Goal: Transaction & Acquisition: Purchase product/service

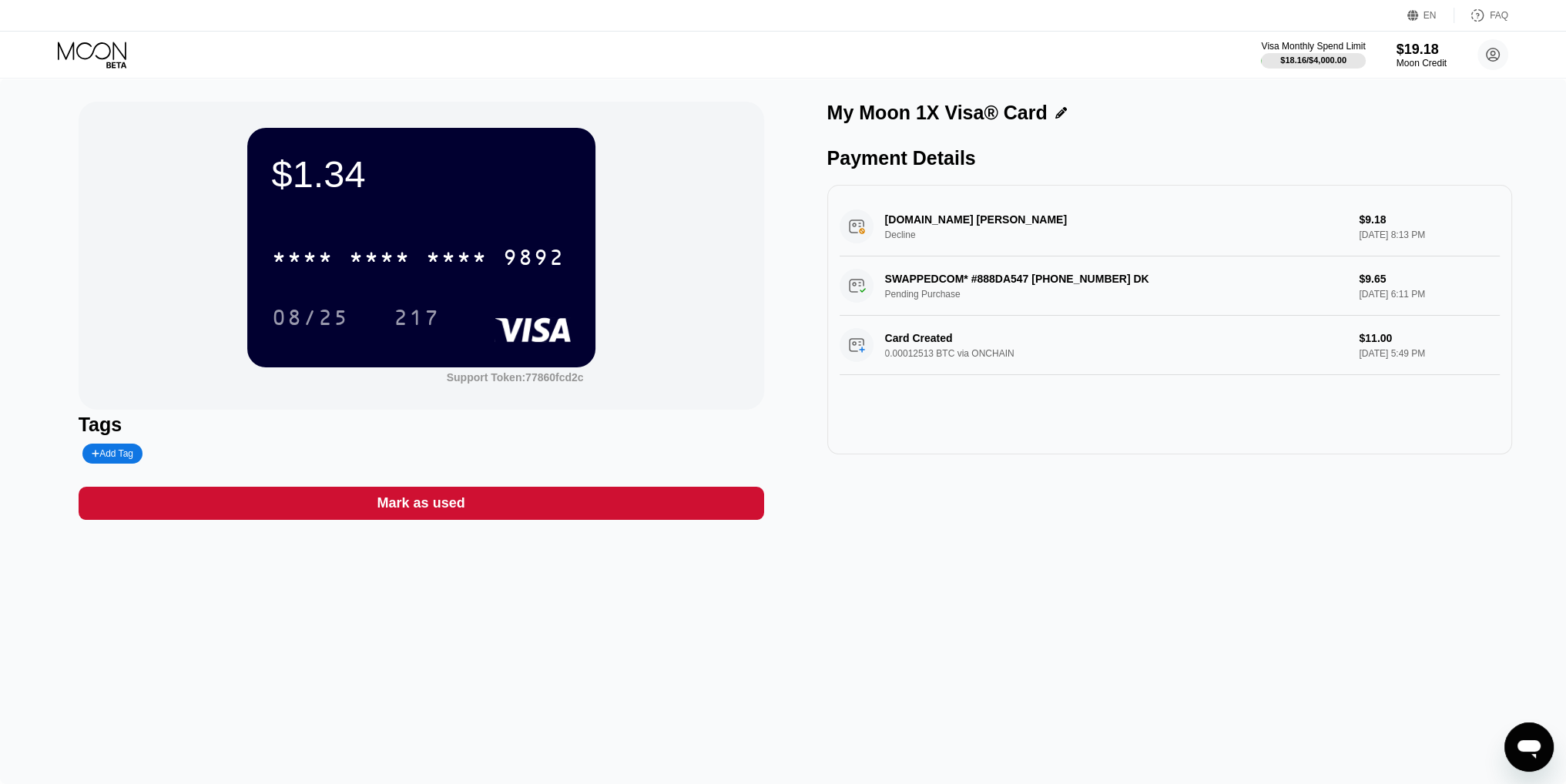
click at [59, 44] on icon at bounding box center [92, 50] width 69 height 18
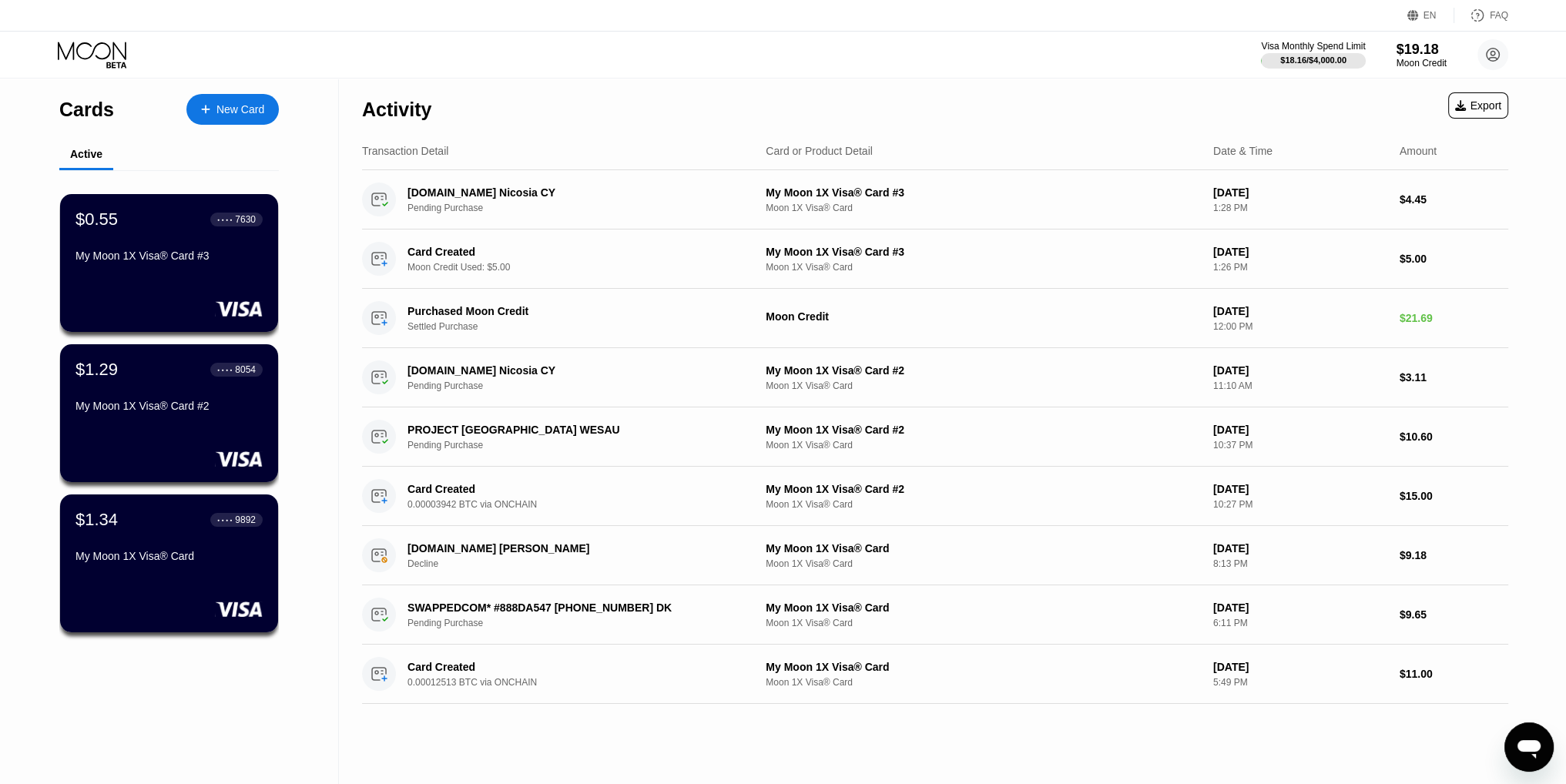
click at [245, 107] on div "New Card" at bounding box center [240, 110] width 48 height 13
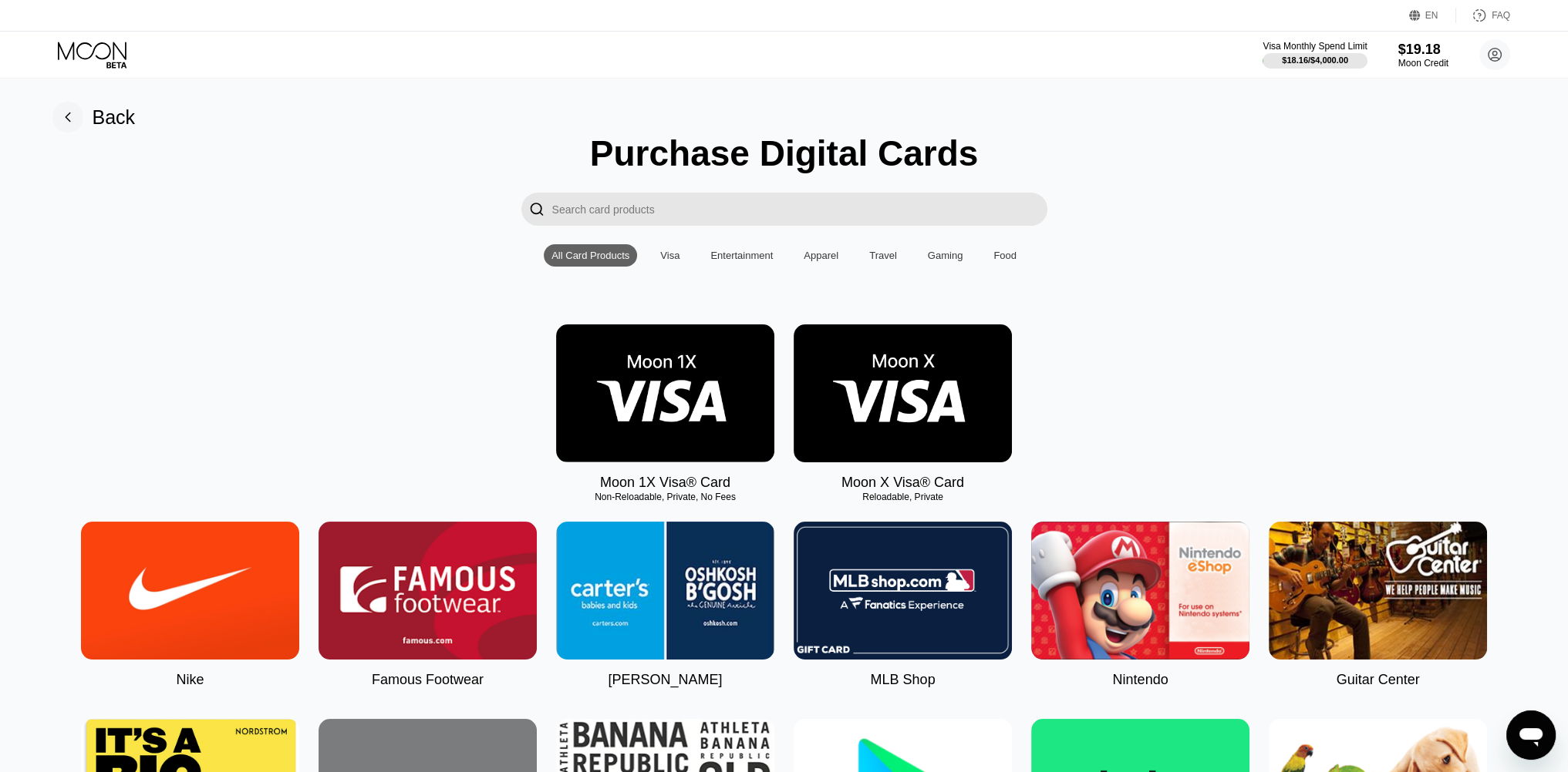
click at [731, 409] on img at bounding box center [666, 393] width 218 height 138
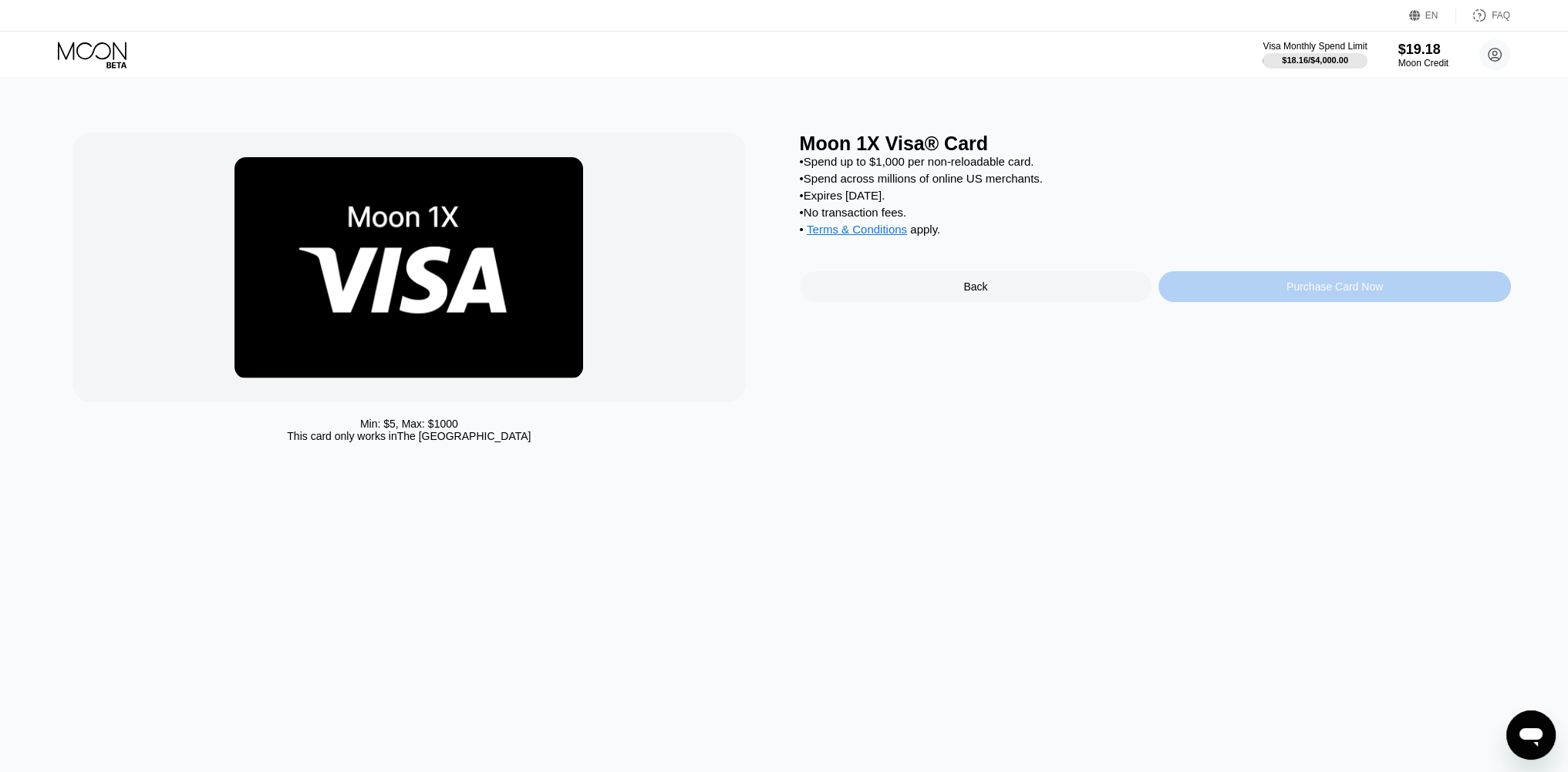
click at [1317, 293] on div "Purchase Card Now" at bounding box center [1334, 286] width 96 height 12
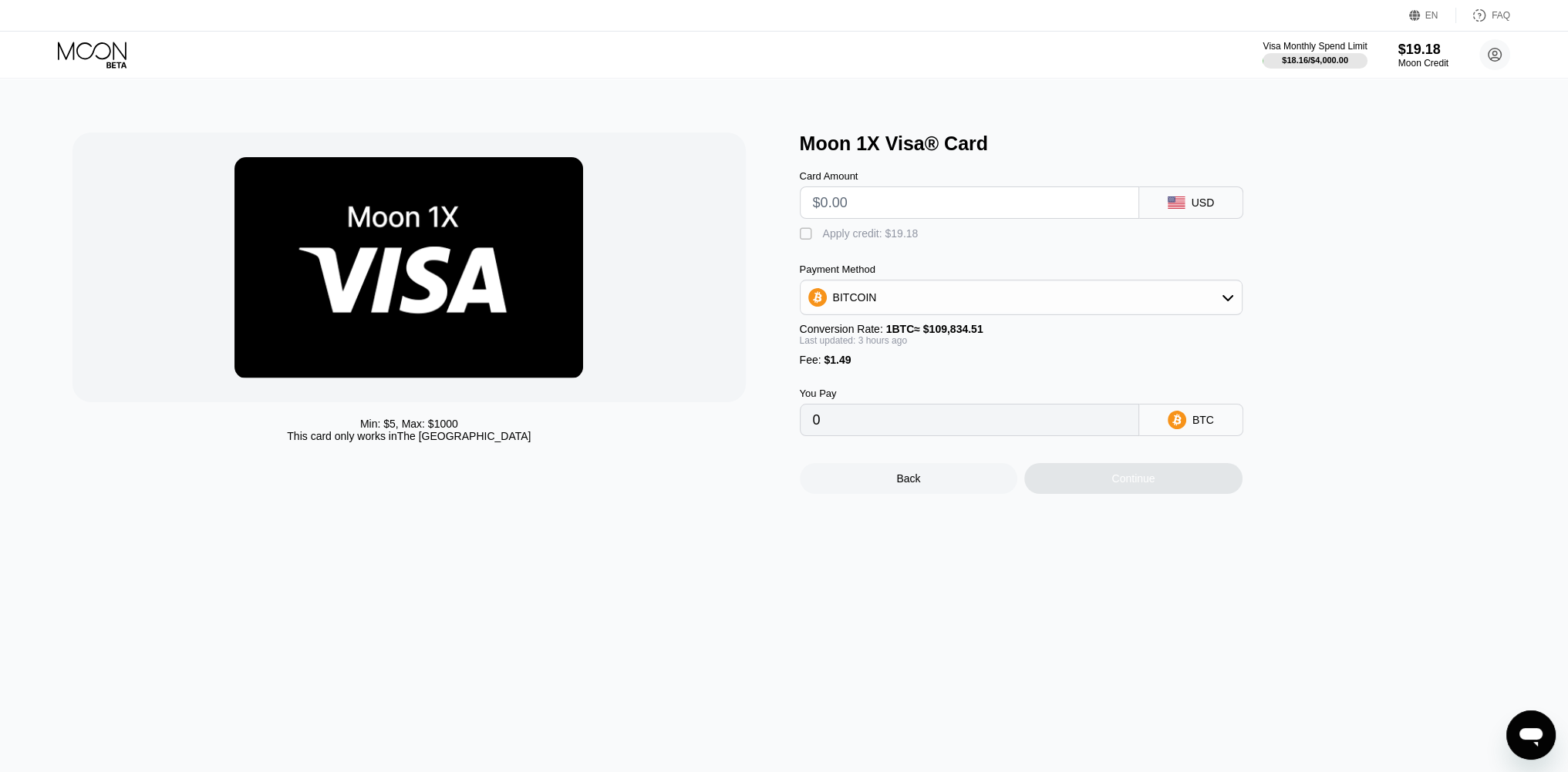
click at [896, 213] on input "text" at bounding box center [969, 203] width 313 height 31
type input "$5"
type input "0.00005931"
type input "$5"
click at [808, 241] on div "" at bounding box center [807, 234] width 15 height 15
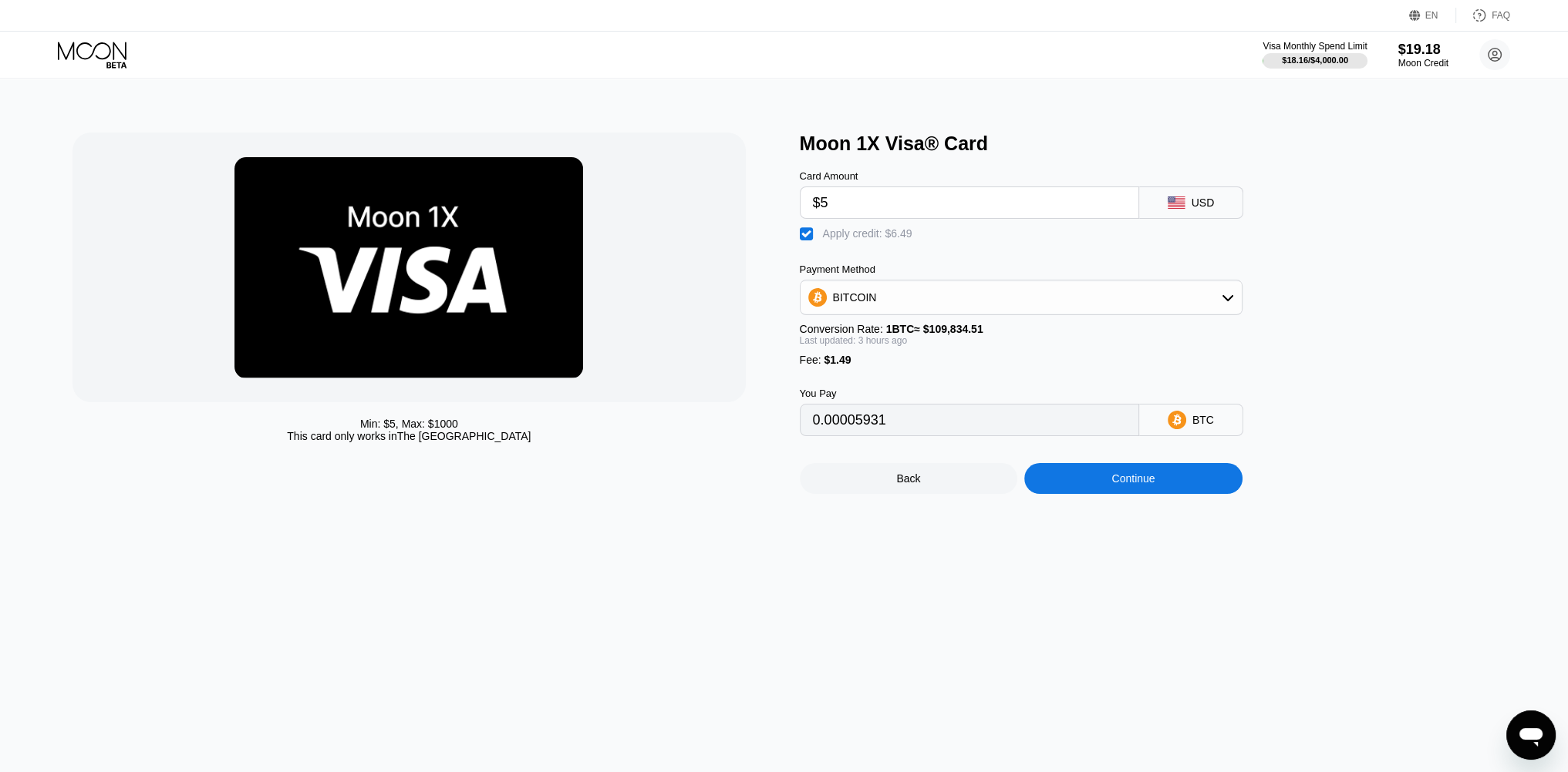
type input "0"
click at [1153, 494] on div "Continue" at bounding box center [1133, 479] width 218 height 31
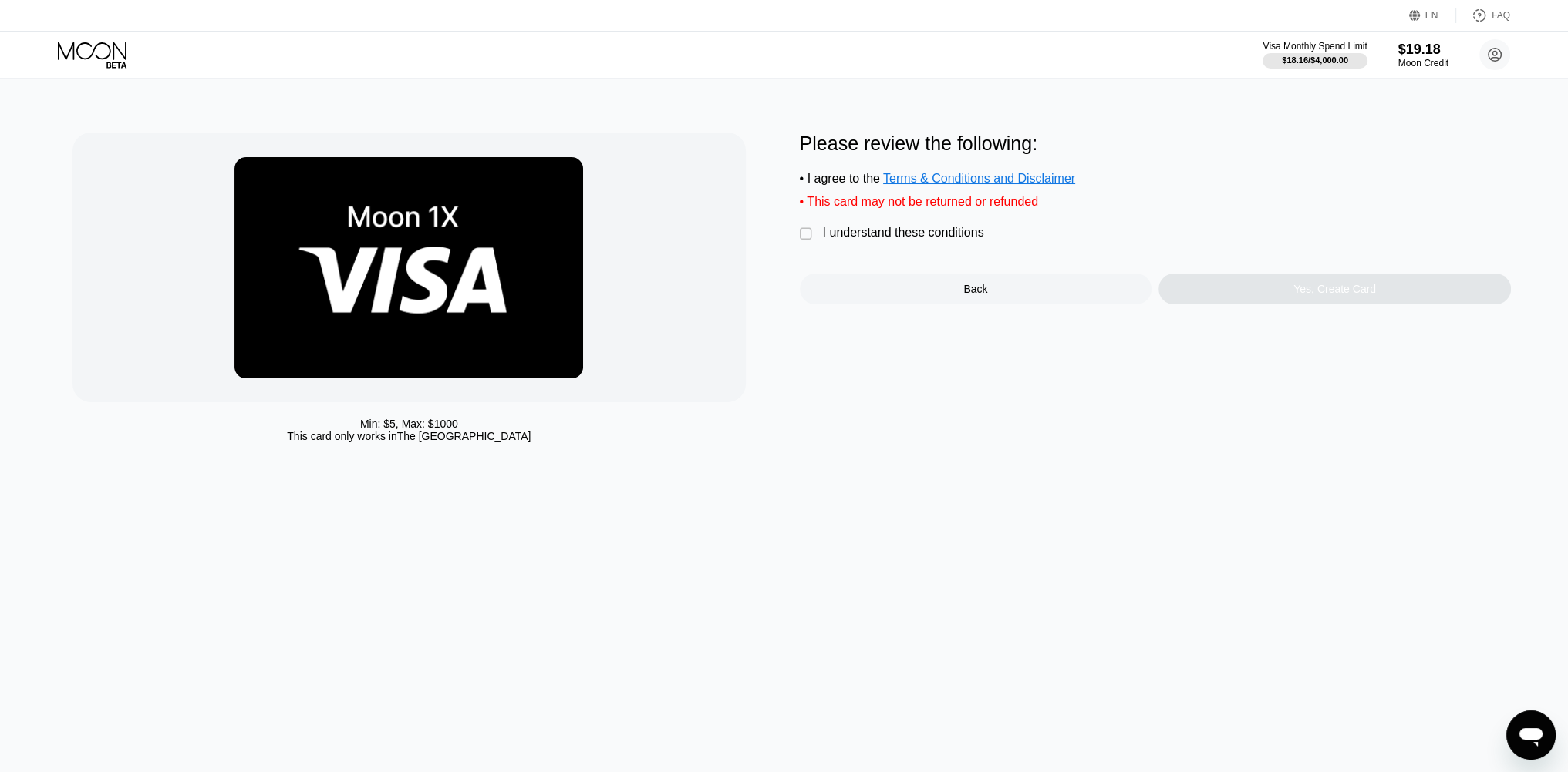
click at [885, 242] on div " I understand these conditions" at bounding box center [895, 234] width 192 height 16
click at [1294, 301] on div "Yes, Create Card" at bounding box center [1334, 289] width 353 height 31
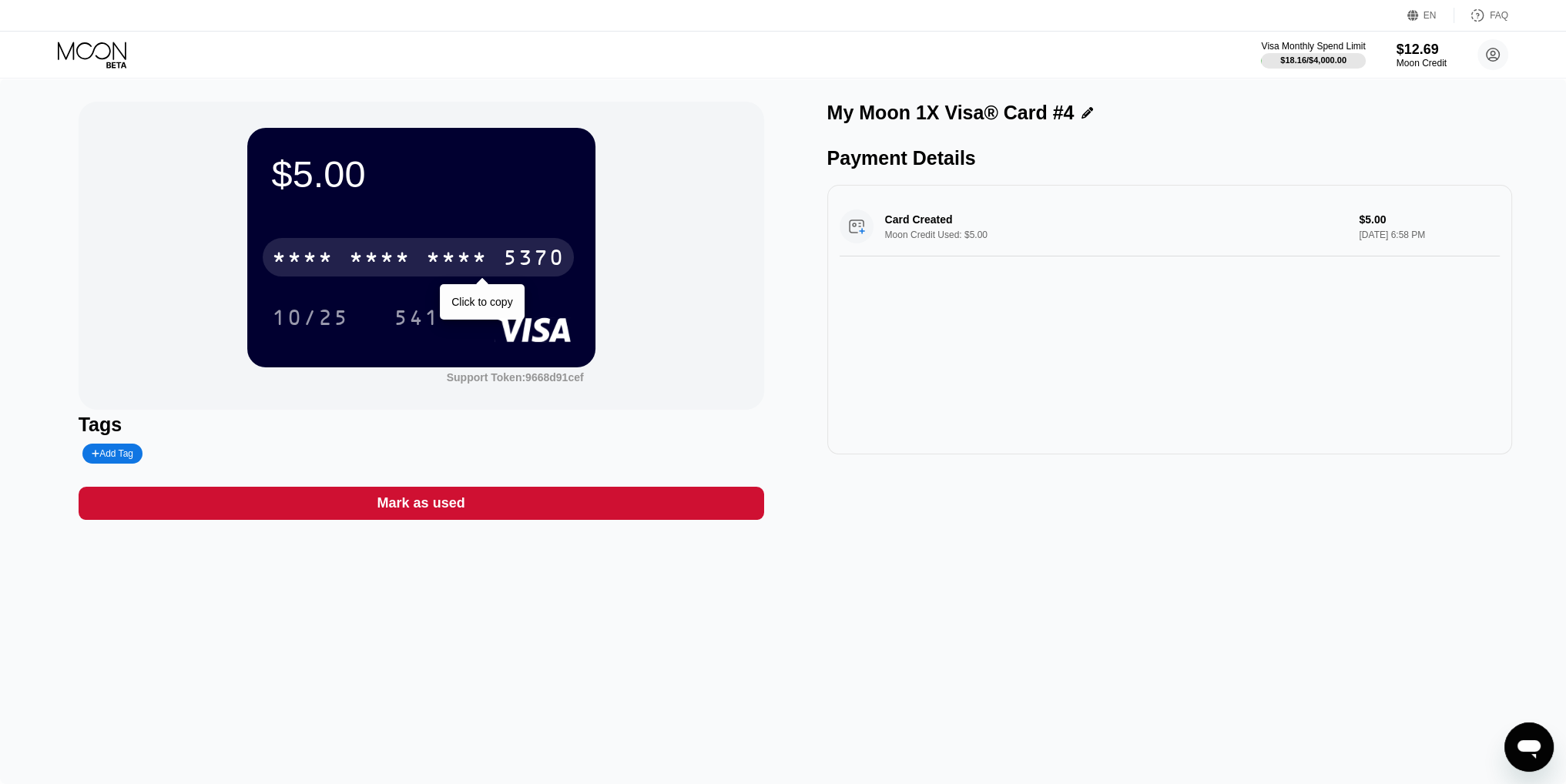
click at [414, 250] on div "* * * * * * * * * * * * 5370" at bounding box center [418, 258] width 311 height 39
click at [410, 251] on div "[CREDIT_CARD_NUMBER]" at bounding box center [418, 258] width 311 height 39
